Goal: Task Accomplishment & Management: Use online tool/utility

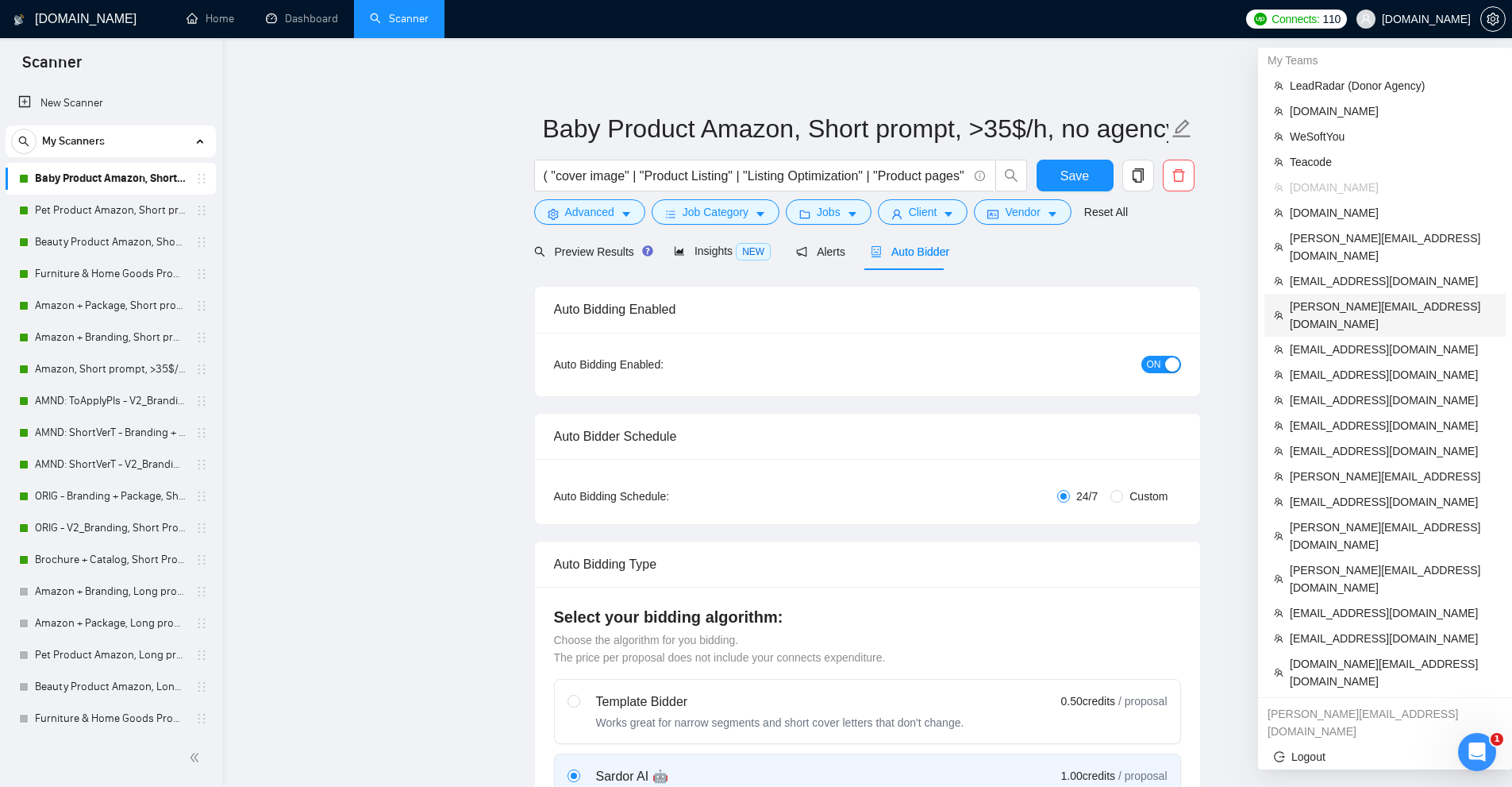
click at [1319, 297] on span "[PERSON_NAME][EMAIL_ADDRESS][DOMAIN_NAME]" at bounding box center [1392, 314] width 206 height 35
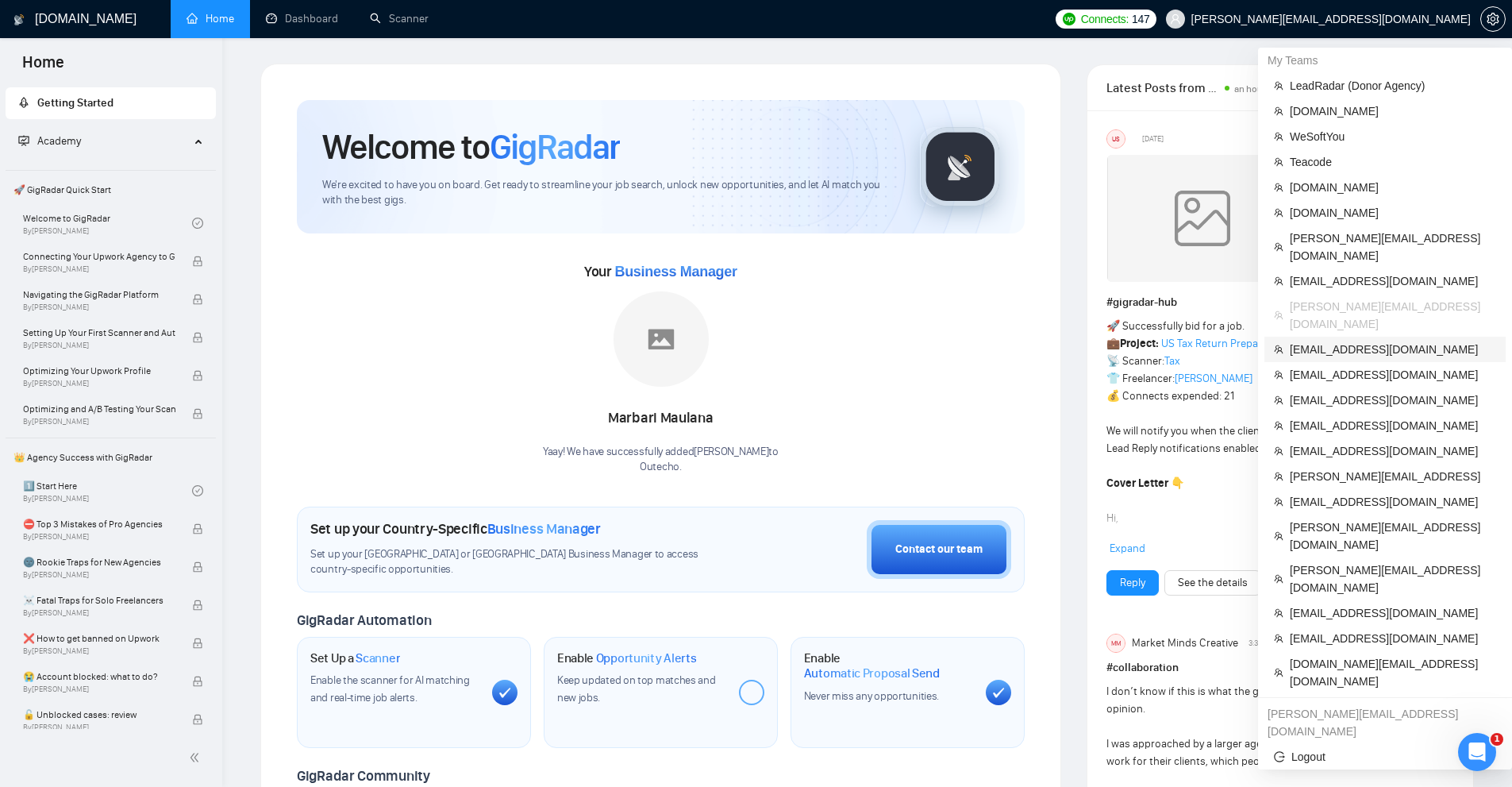
click at [1343, 341] on span "[EMAIL_ADDRESS][DOMAIN_NAME]" at bounding box center [1392, 349] width 206 height 17
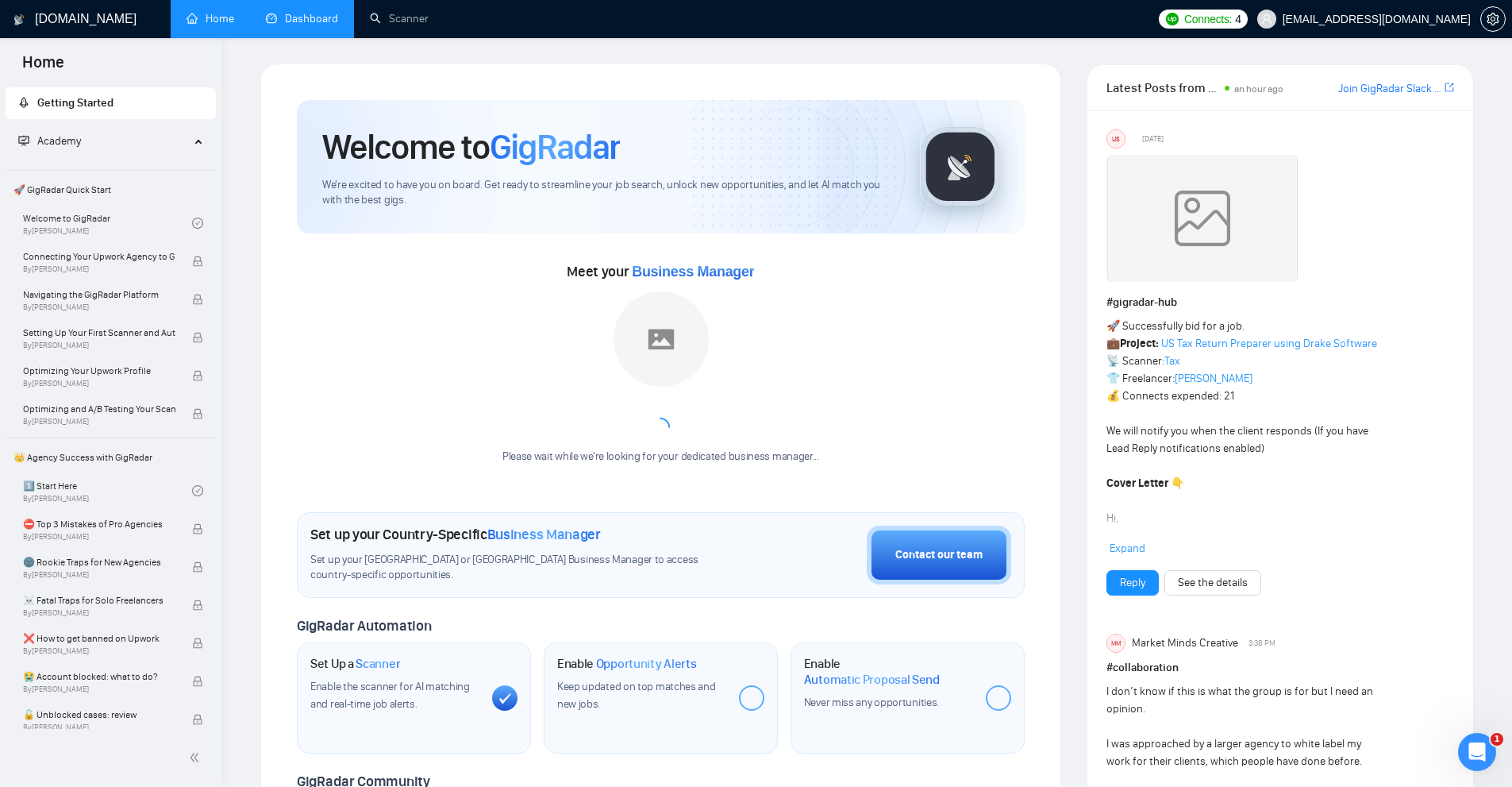
click at [323, 25] on link "Dashboard" at bounding box center [301, 19] width 73 height 14
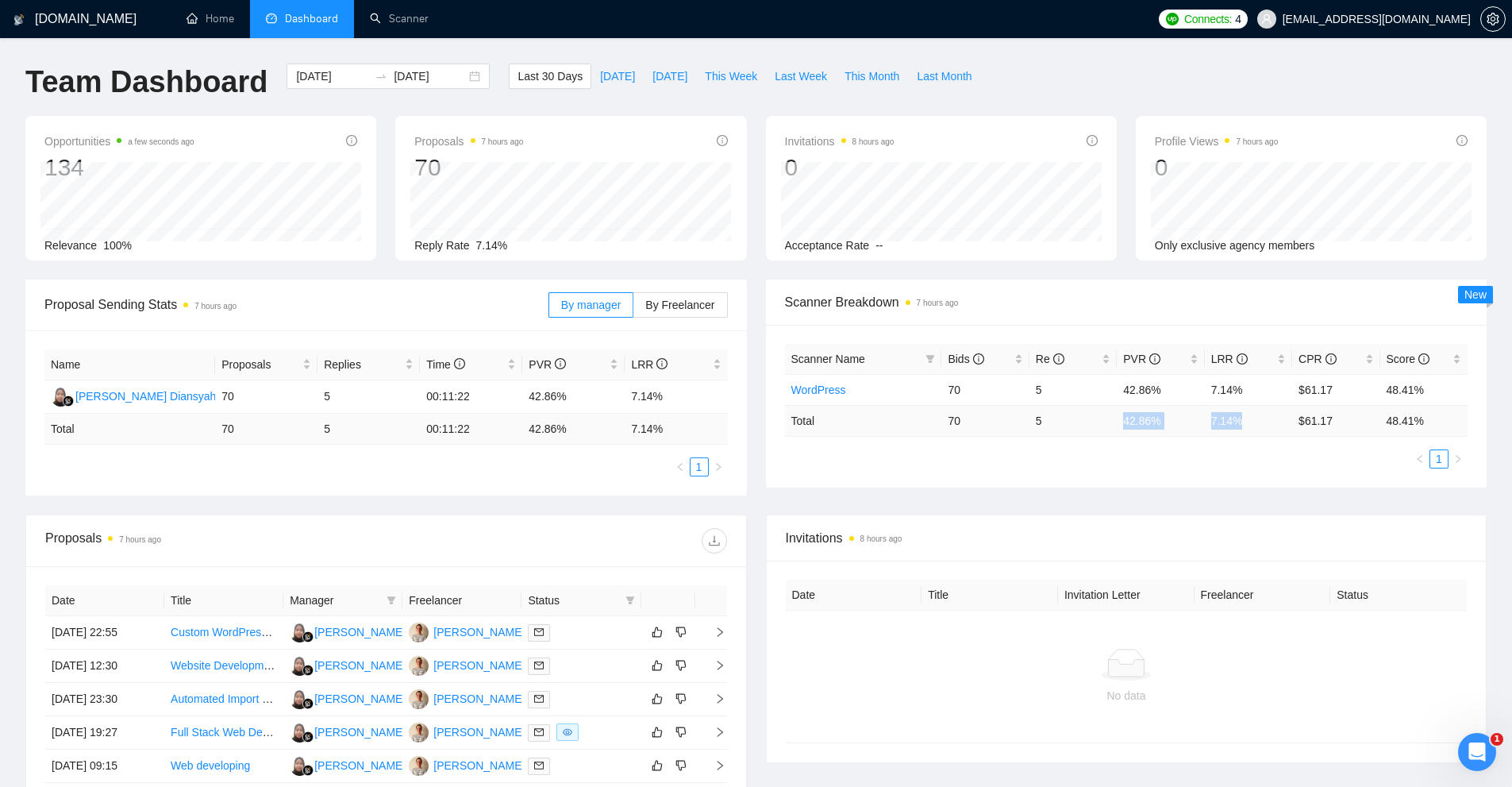
drag, startPoint x: 1119, startPoint y: 414, endPoint x: 1259, endPoint y: 420, distance: 140.1
click at [1250, 411] on tr "Total 70 5 42.86 % 7.14 % $ 61.17 48.41 %" at bounding box center [1127, 420] width 683 height 31
click at [1237, 434] on td "7.14 %" at bounding box center [1248, 420] width 87 height 31
click at [469, 496] on div "Proposal Sending Stats 7 hours ago By manager By Freelancer Name Proposals Repl…" at bounding box center [755, 397] width 1480 height 235
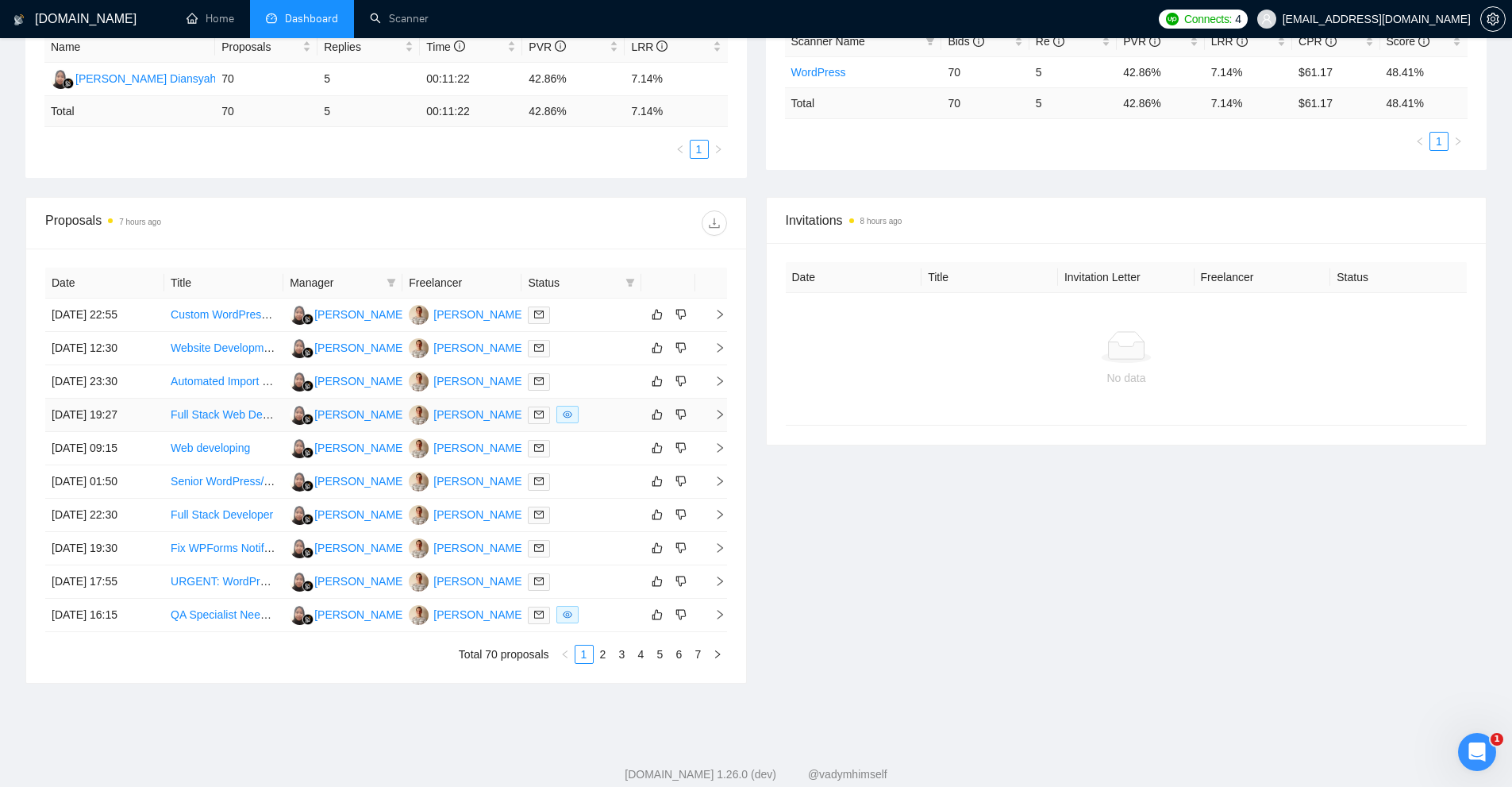
click at [600, 415] on div at bounding box center [581, 415] width 107 height 18
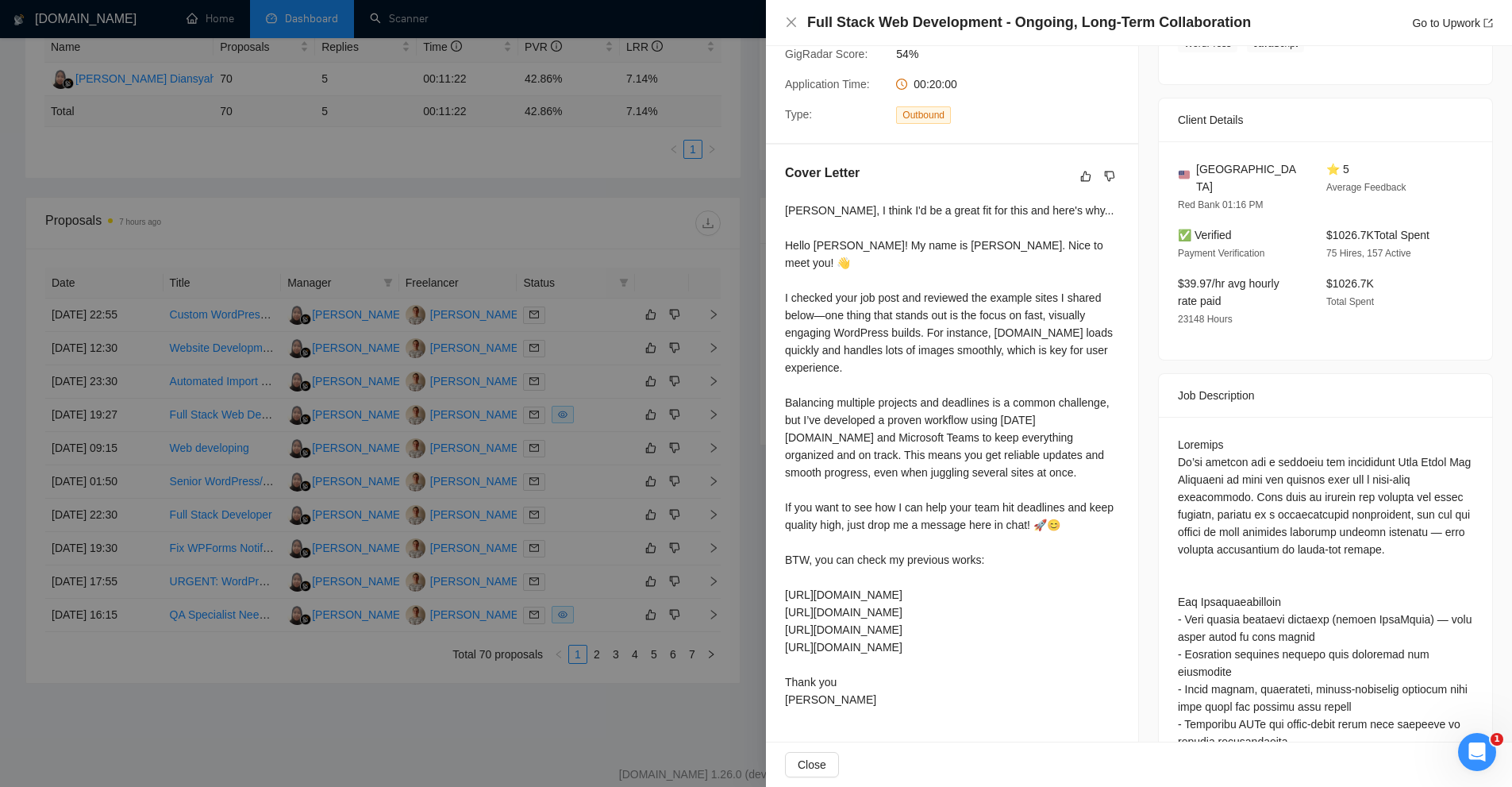
click at [982, 437] on div "[PERSON_NAME], I think I'd be a great fit for this and here's why... Hello [PER…" at bounding box center [952, 455] width 334 height 507
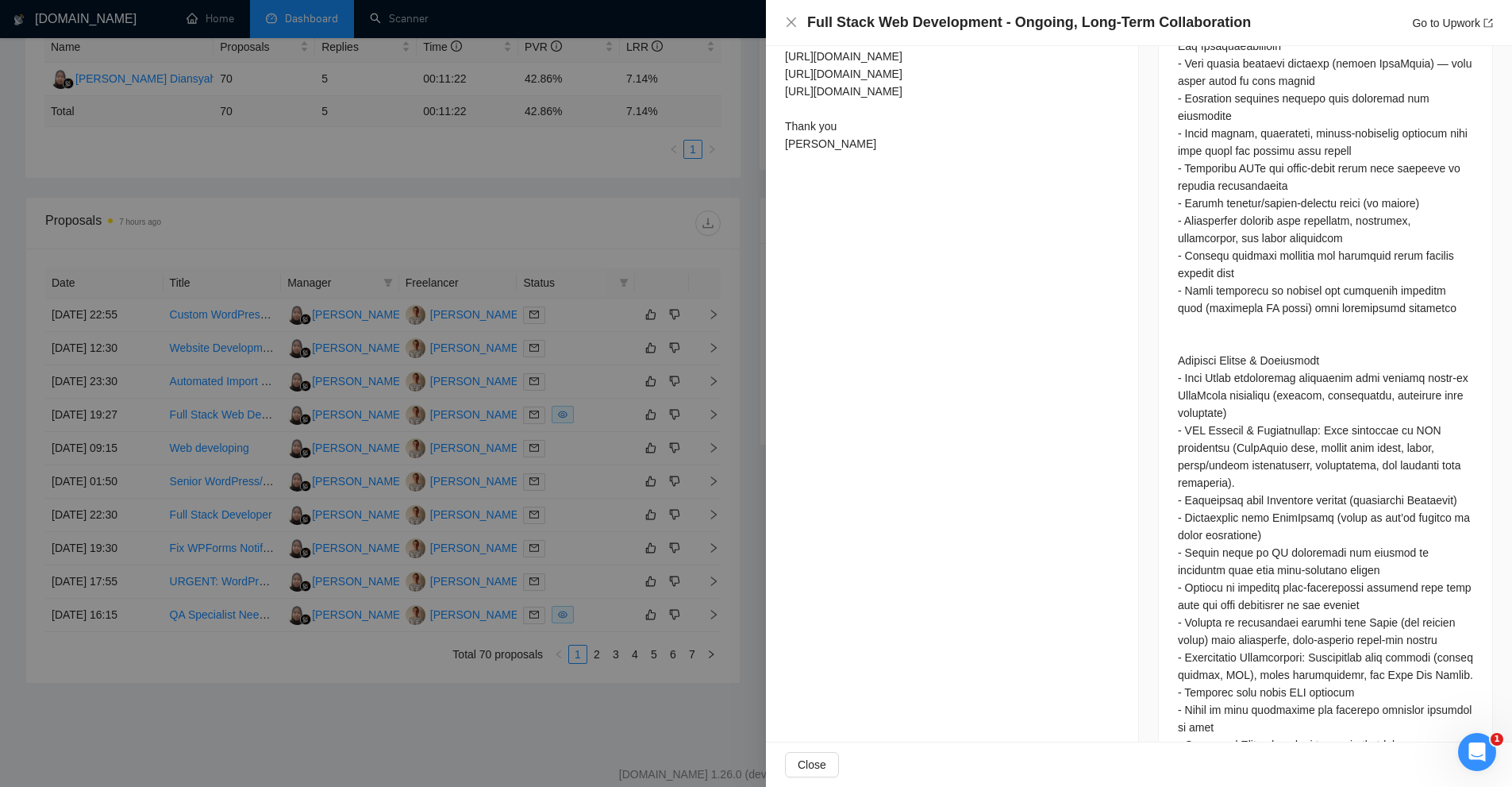
click at [685, 376] on div at bounding box center [756, 394] width 1512 height 787
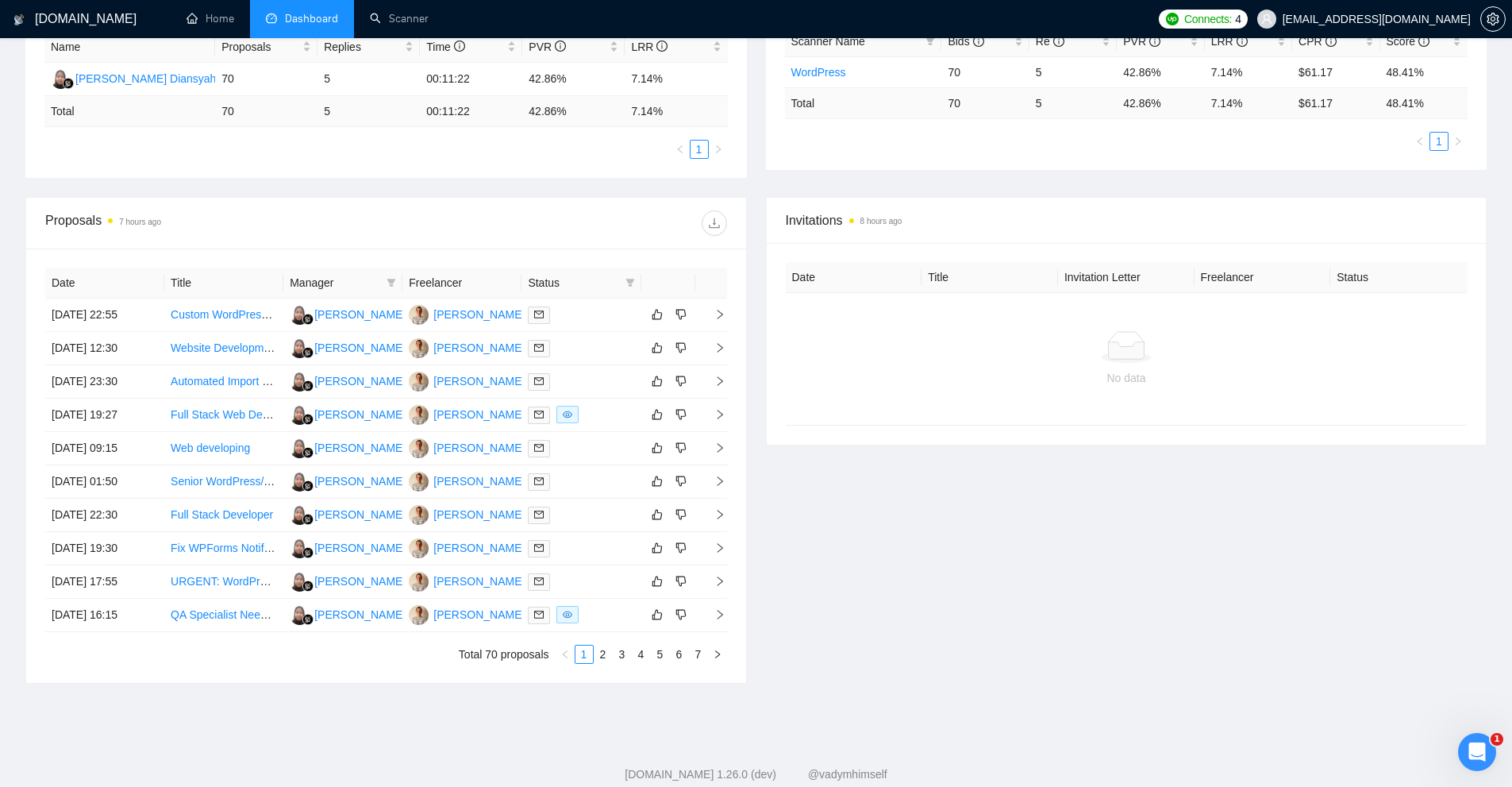
scroll to position [0, 0]
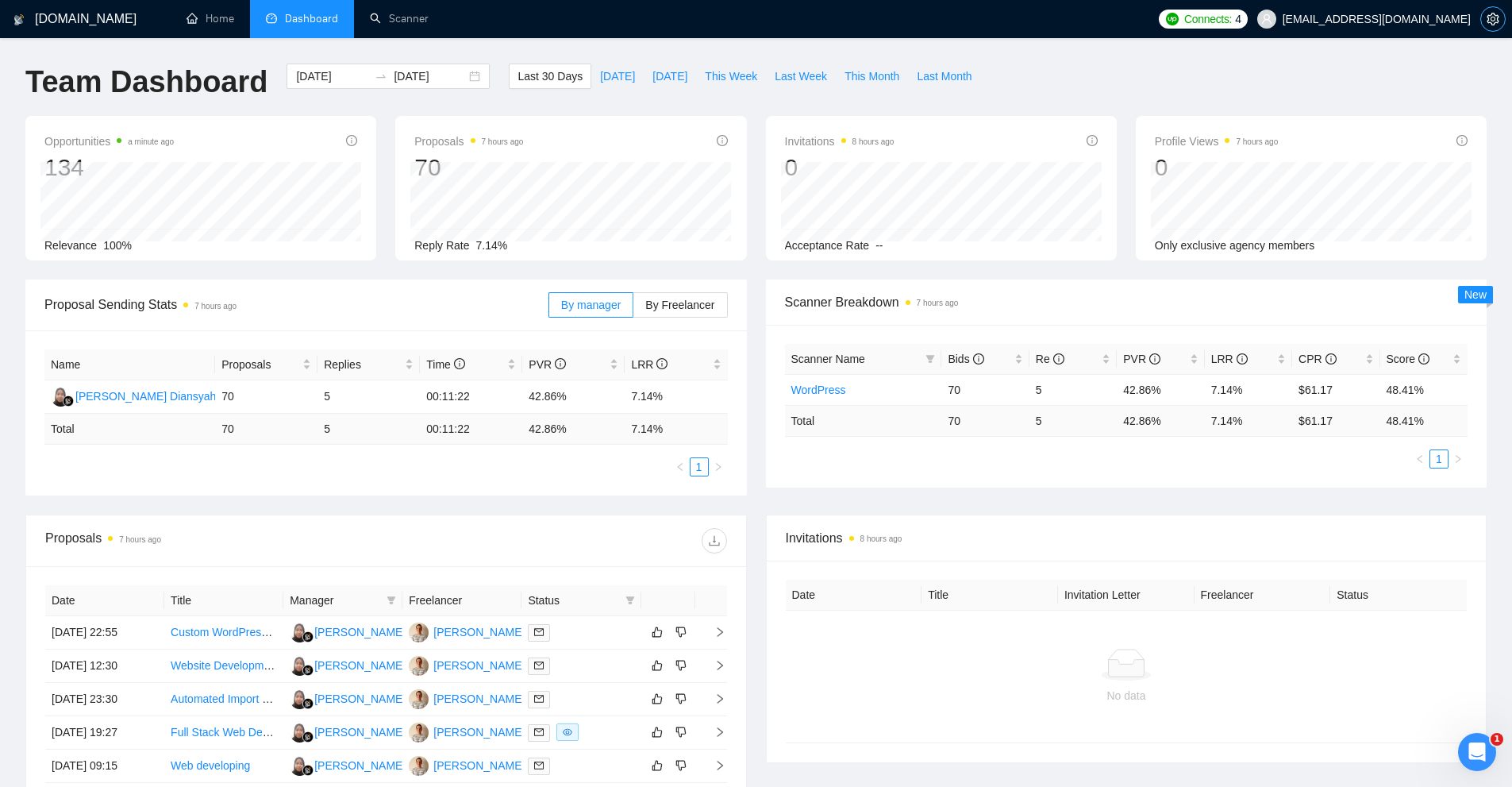
click at [1497, 15] on icon "setting" at bounding box center [1492, 20] width 12 height 13
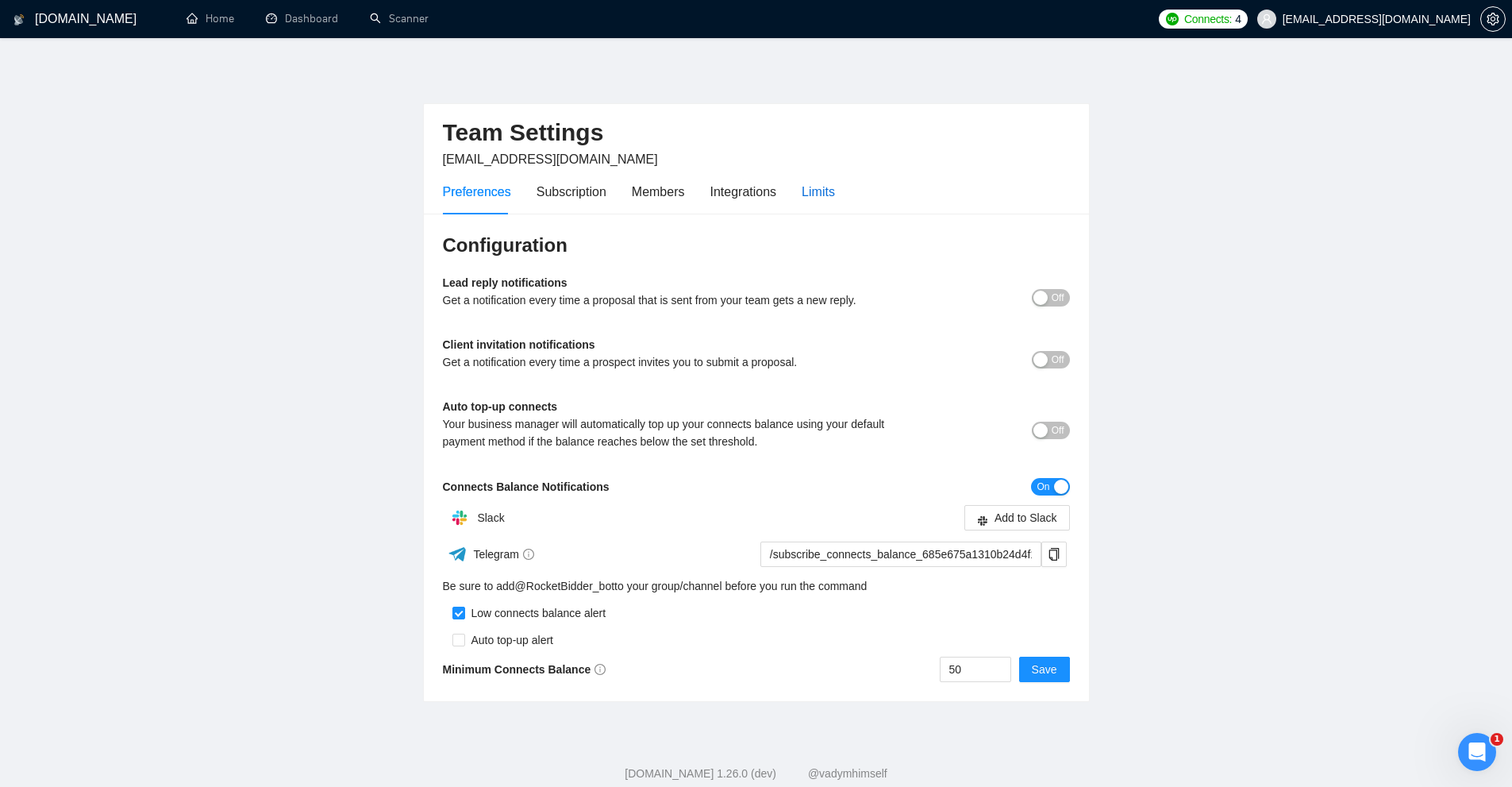
click at [809, 187] on div "Limits" at bounding box center [818, 191] width 33 height 20
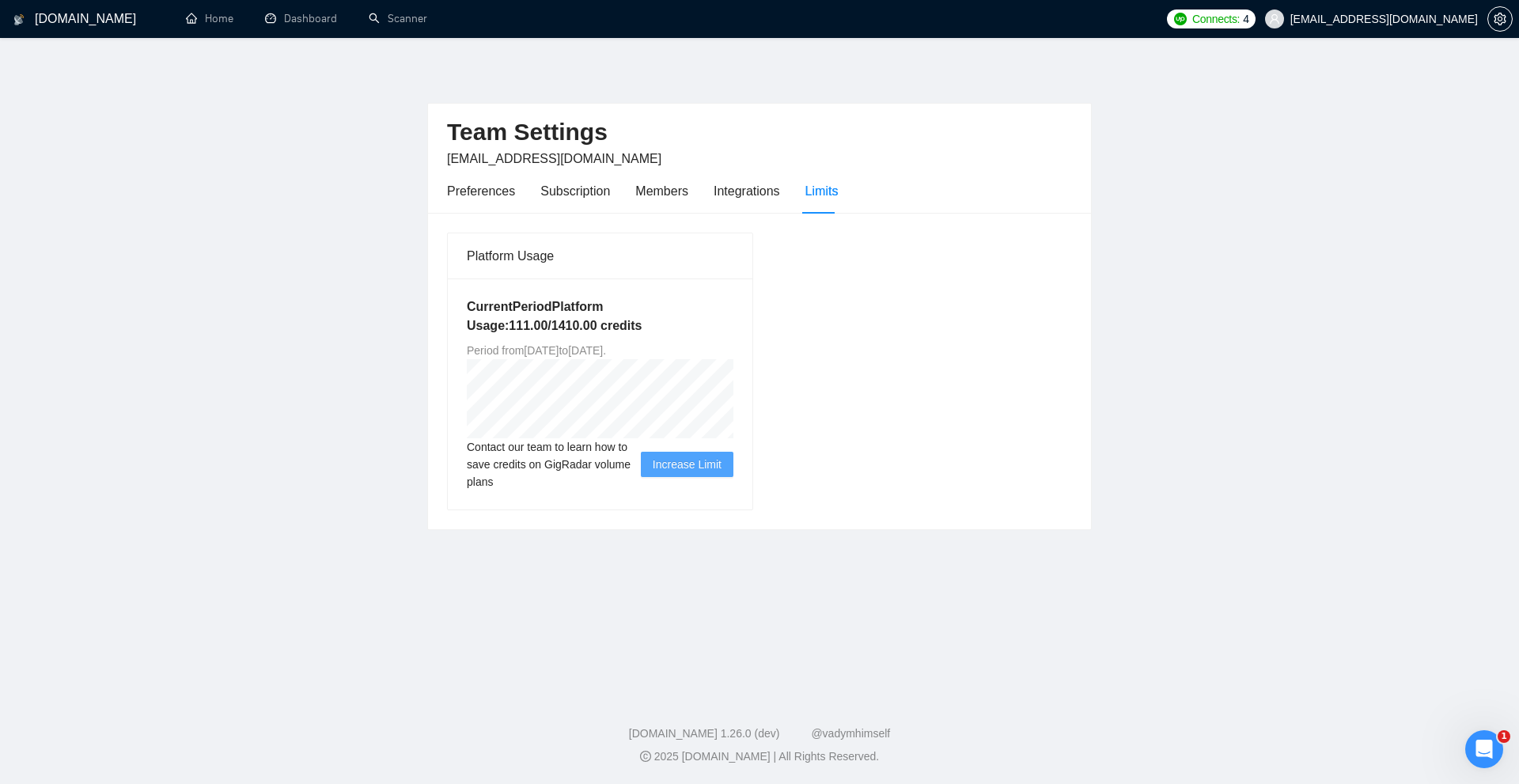
click at [688, 381] on div "Current Period Platform Usage: 111.00 / 1410.00 credits Period from [DATE] to […" at bounding box center [599, 394] width 304 height 230
drag, startPoint x: 460, startPoint y: 378, endPoint x: 766, endPoint y: 368, distance: 306.2
click at [766, 368] on div "Platform Usage Current Period Platform Usage: 111.00 / 1410.00 credits Period f…" at bounding box center [759, 370] width 637 height 278
click at [645, 363] on div "Current Period Platform Usage: 111.00 / 1410.00 credits Period from [DATE] to […" at bounding box center [599, 394] width 304 height 230
click at [415, 15] on link "Scanner" at bounding box center [398, 19] width 58 height 14
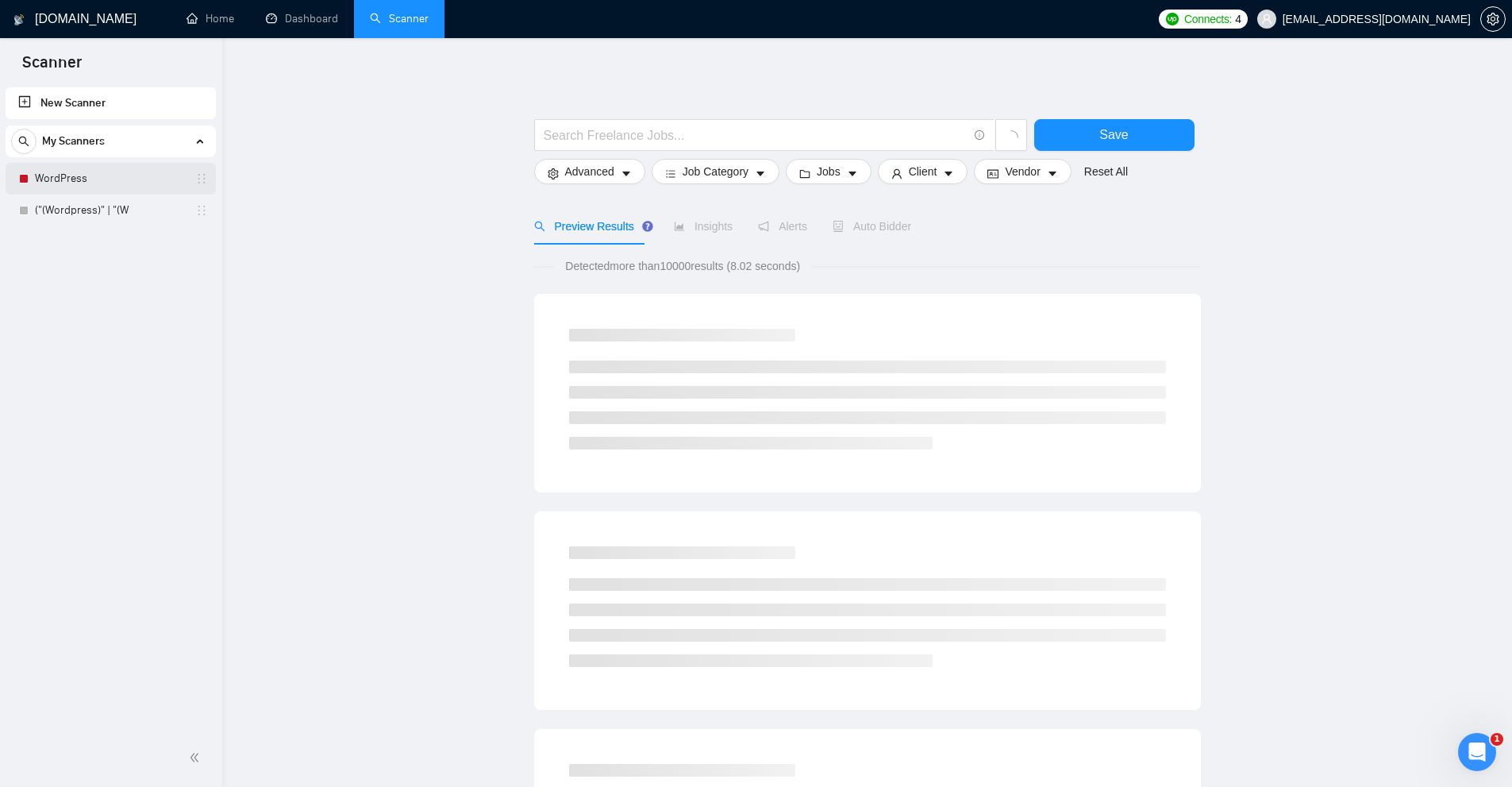
click at [78, 179] on link "WordPress" at bounding box center [110, 178] width 151 height 32
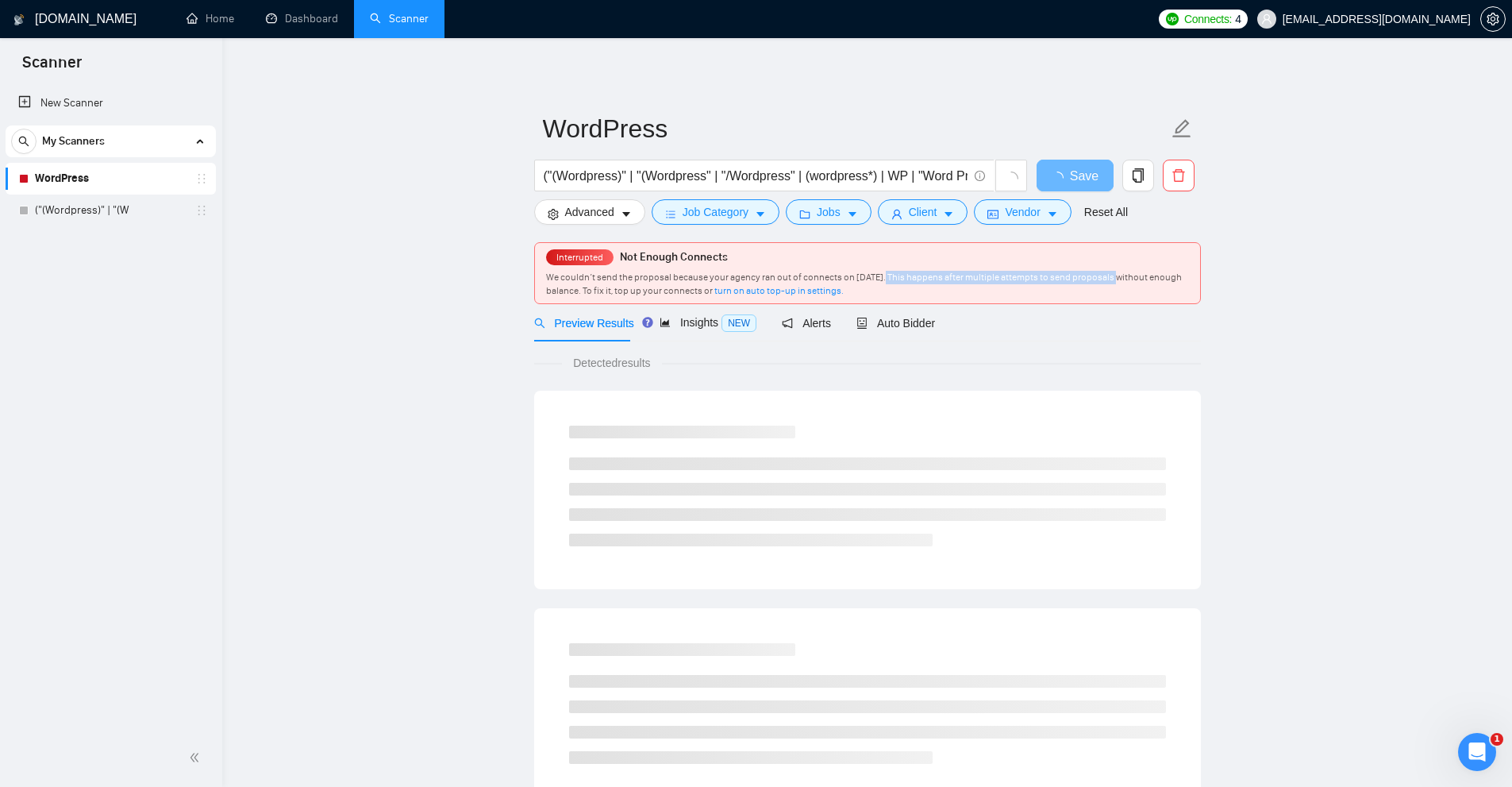
drag, startPoint x: 879, startPoint y: 269, endPoint x: 1182, endPoint y: 274, distance: 303.0
click at [1186, 273] on div "Interrupted Not Enough Connects We couldn’t send the proposal because your agen…" at bounding box center [868, 273] width 665 height 60
click at [1086, 288] on div "We couldn’t send the proposal because your agency ran out of connects on [DATE]…" at bounding box center [867, 284] width 643 height 27
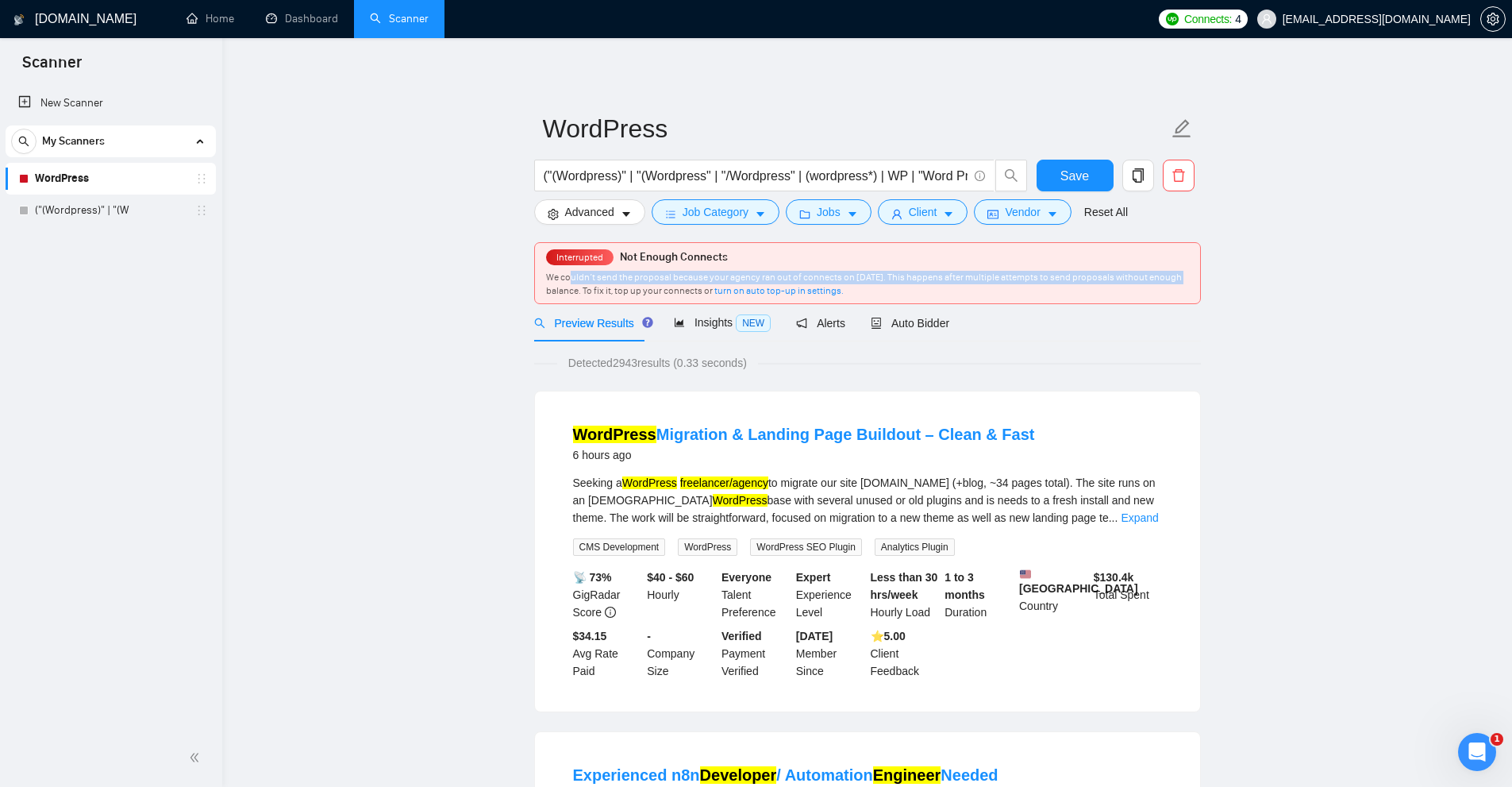
drag, startPoint x: 1189, startPoint y: 275, endPoint x: 548, endPoint y: 270, distance: 641.0
click at [571, 268] on div "Interrupted Not Enough Connects We couldn’t send the proposal because your agen…" at bounding box center [868, 273] width 665 height 60
drag, startPoint x: 541, startPoint y: 270, endPoint x: 765, endPoint y: 290, distance: 224.9
click at [765, 290] on div "Interrupted Not Enough Connects We couldn’t send the proposal because your agen…" at bounding box center [868, 273] width 665 height 60
